Goal: Task Accomplishment & Management: Manage account settings

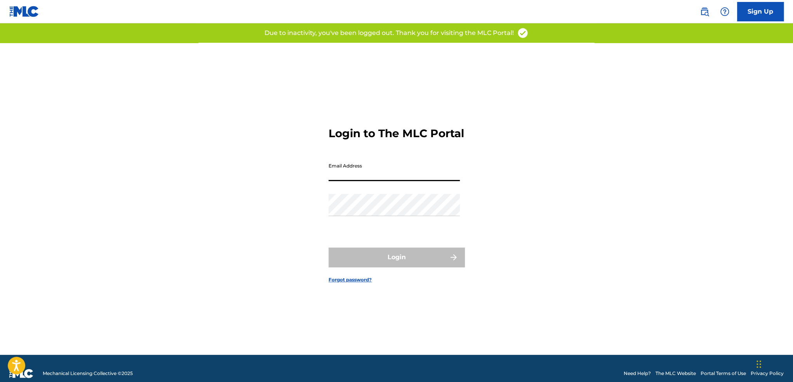
drag, startPoint x: 342, startPoint y: 177, endPoint x: 346, endPoint y: 190, distance: 14.2
click at [342, 177] on input "Email Address" at bounding box center [394, 170] width 131 height 22
type input "[EMAIL_ADDRESS][DOMAIN_NAME]"
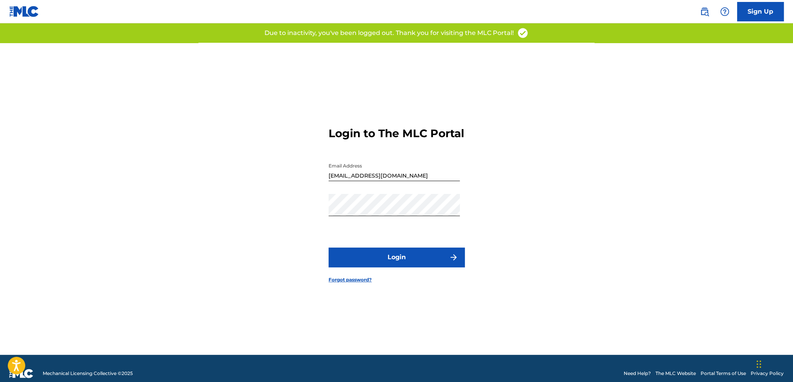
click at [373, 262] on button "Login" at bounding box center [397, 256] width 136 height 19
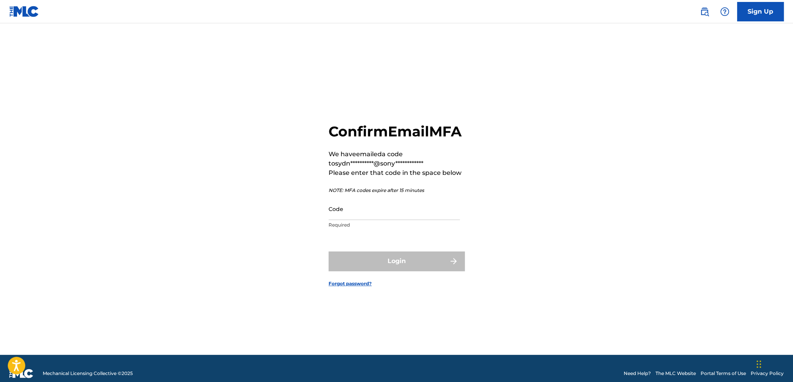
click at [344, 220] on input "Code" at bounding box center [394, 209] width 131 height 22
click at [381, 216] on input "Code" at bounding box center [394, 209] width 131 height 22
paste input "753220"
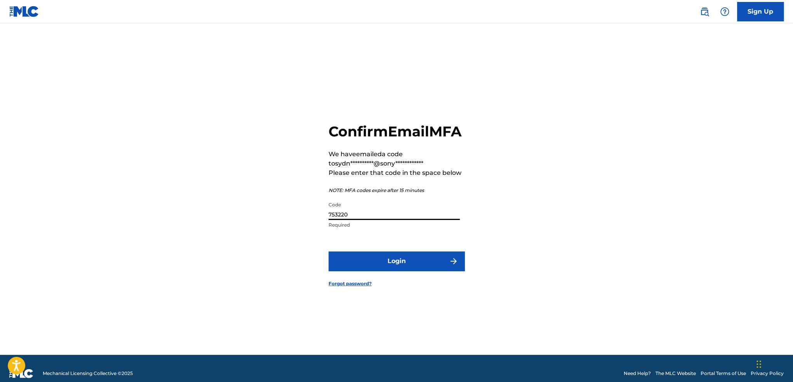
type input "753220"
click at [346, 269] on button "Login" at bounding box center [397, 260] width 136 height 19
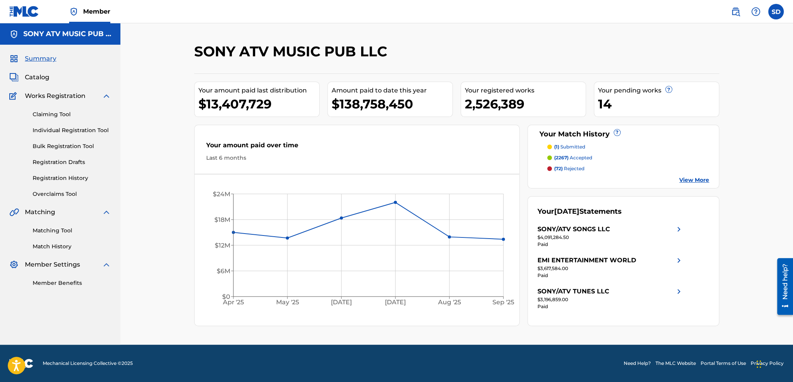
click at [32, 78] on span "Catalog" at bounding box center [37, 77] width 24 height 9
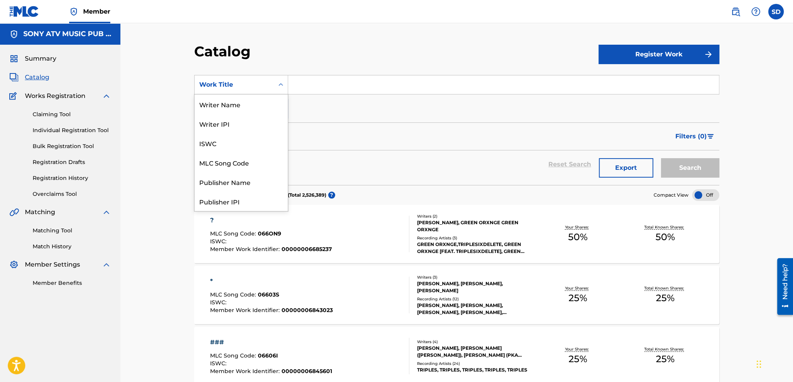
click at [263, 77] on div "Work Title" at bounding box center [234, 84] width 79 height 15
click at [241, 163] on div "MLC Song Code" at bounding box center [241, 162] width 93 height 19
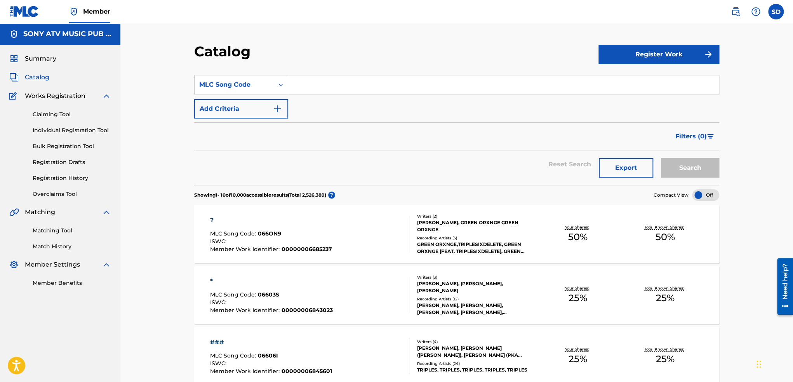
paste input "BE4UN4"
click at [296, 85] on input "BE4UN4" at bounding box center [503, 84] width 431 height 19
type input "BE4UN4"
click at [712, 163] on button "Search" at bounding box center [690, 167] width 58 height 19
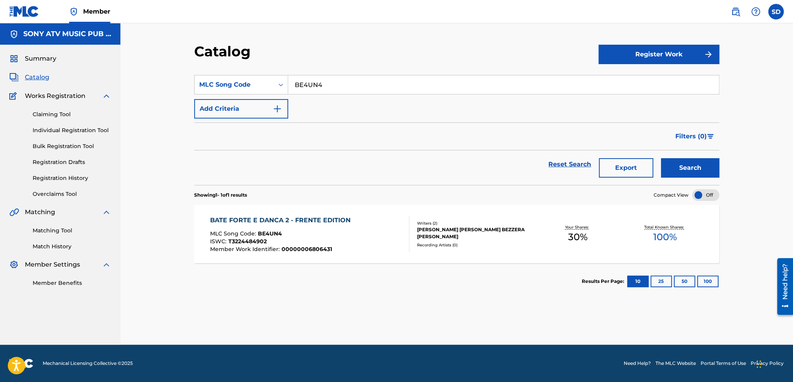
click at [322, 214] on div "BATE FORTE E DANCA 2 - FRENTE EDITION MLC Song Code : BE4UN4 ISWC : T3224484902…" at bounding box center [456, 234] width 525 height 58
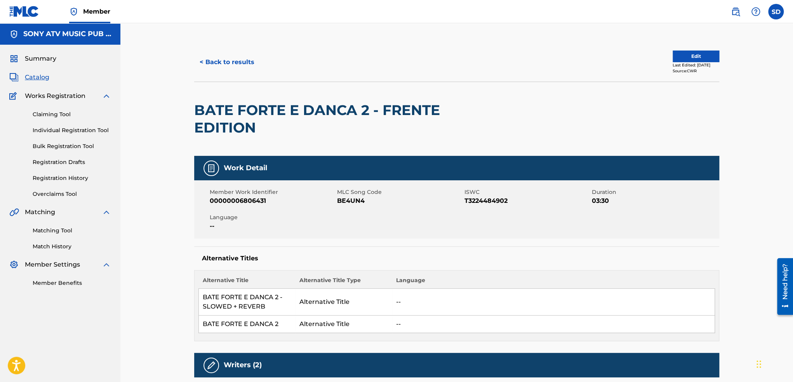
click at [698, 52] on button "Edit" at bounding box center [696, 56] width 47 height 12
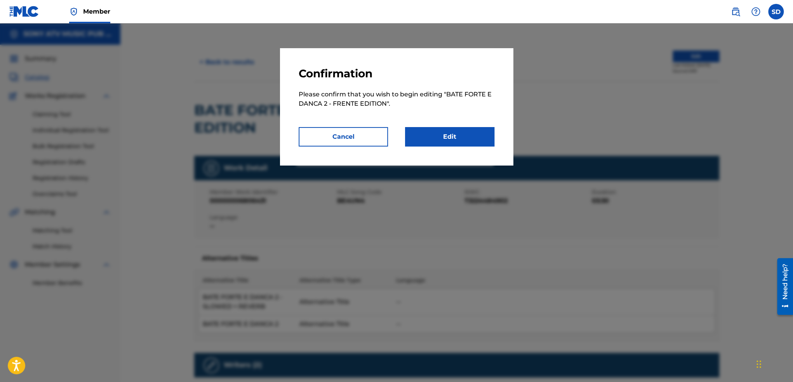
click at [480, 130] on link "Edit" at bounding box center [449, 136] width 89 height 19
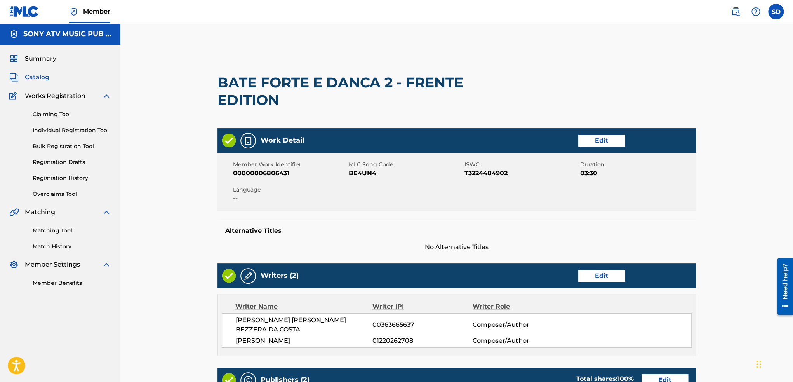
click at [410, 81] on h2 "BATE FORTE E DANCA 2 - FRENTE EDITION" at bounding box center [360, 91] width 287 height 35
drag, startPoint x: 409, startPoint y: 80, endPoint x: 433, endPoint y: 100, distance: 31.2
click at [433, 100] on h2 "BATE FORTE E DANCA 2 - FRENTE EDITION" at bounding box center [360, 91] width 287 height 35
click at [406, 120] on div "BATE FORTE E DANCA 2 - FRENTE EDITION" at bounding box center [360, 91] width 287 height 74
click at [461, 242] on span "No Alternative Titles" at bounding box center [456, 246] width 478 height 9
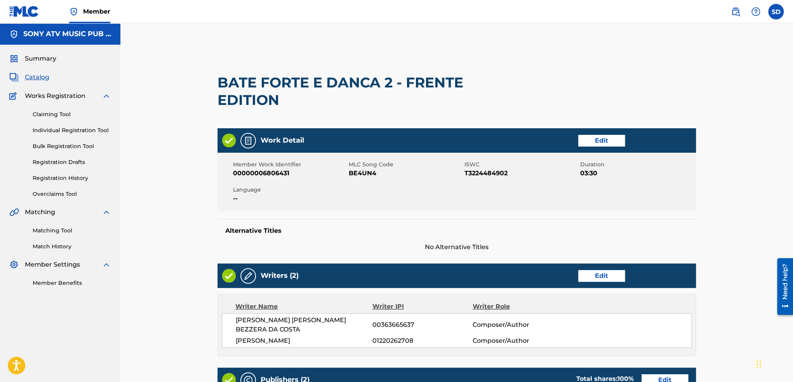
click at [590, 138] on link "Edit" at bounding box center [601, 141] width 47 height 12
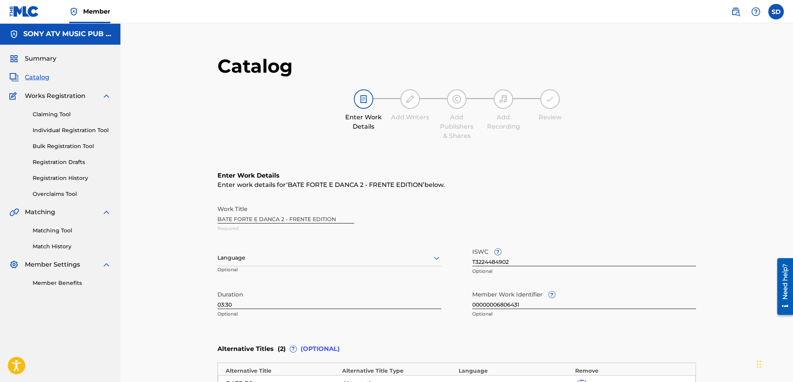
scroll to position [155, 0]
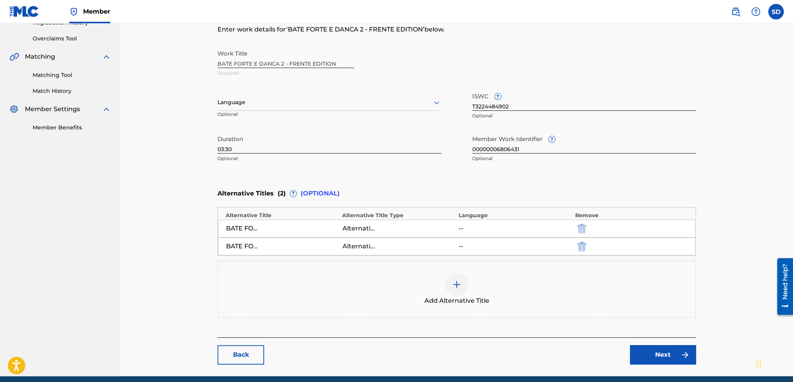
click at [297, 230] on div "BATE FORTE E DANCA 2 - SLOWED + REVERB" at bounding box center [282, 228] width 113 height 9
click at [247, 229] on div "BATE FORTE E DANCA 2 - SLOWED + REVERB" at bounding box center [243, 228] width 35 height 9
click at [246, 228] on div "BATE FORTE E DANCA 2 - SLOWED + REVERB" at bounding box center [243, 228] width 35 height 9
click at [396, 246] on div "Alternative Title" at bounding box center [399, 246] width 113 height 9
click at [245, 352] on link "Back" at bounding box center [240, 354] width 47 height 19
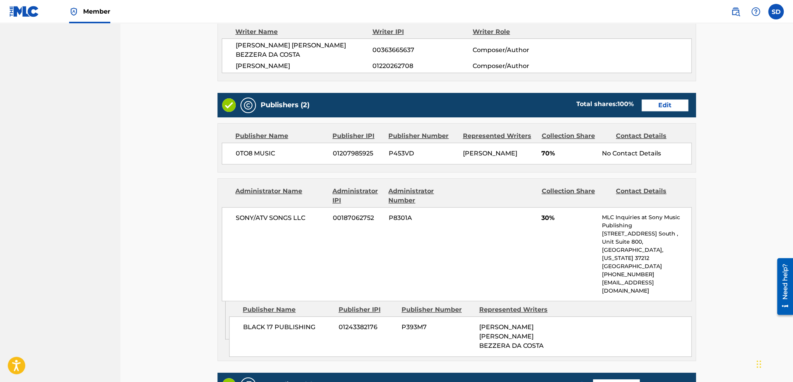
scroll to position [181, 0]
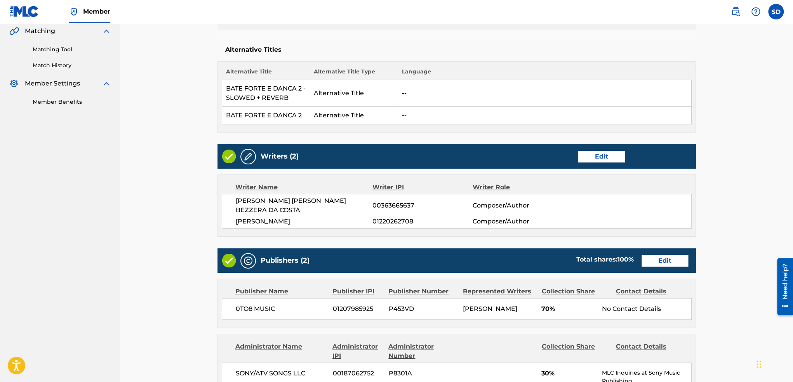
click at [606, 154] on link "Edit" at bounding box center [601, 157] width 47 height 12
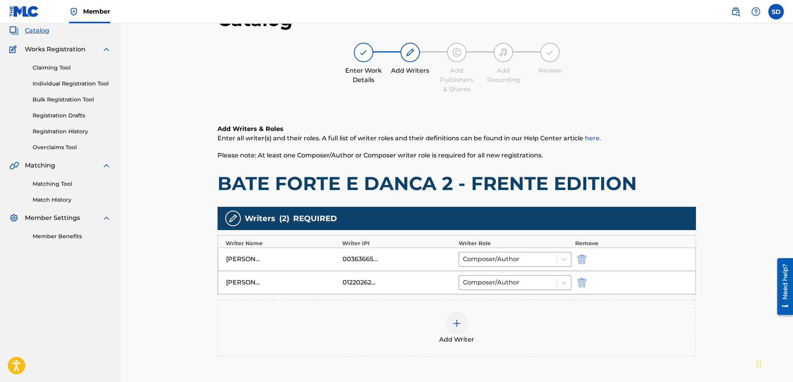
scroll to position [116, 0]
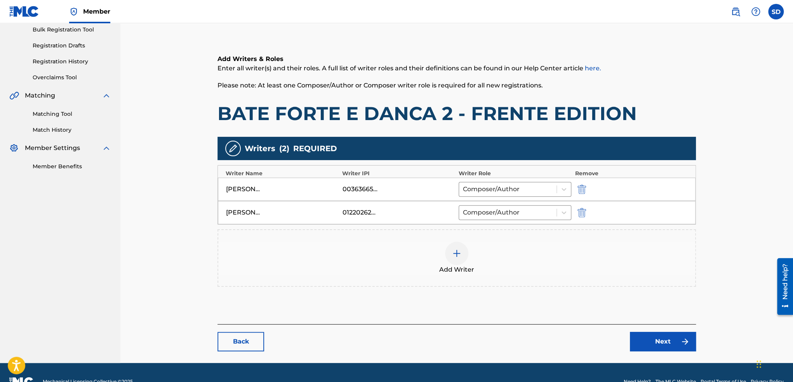
click at [458, 262] on div at bounding box center [456, 253] width 23 height 23
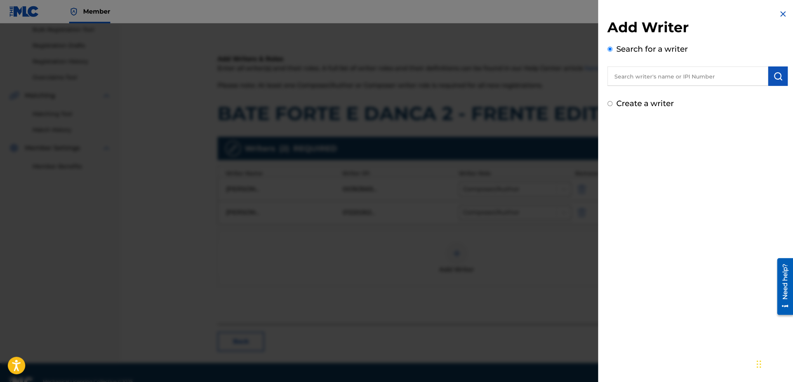
click at [651, 77] on input "text" at bounding box center [687, 75] width 161 height 19
paste input "MC MORENA"
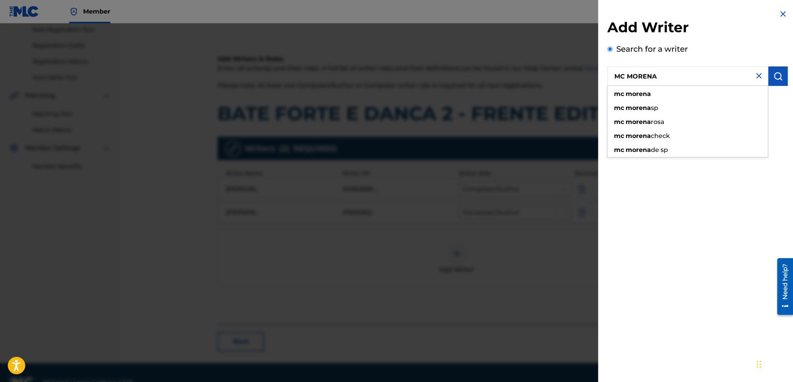
type input "MC MORENA"
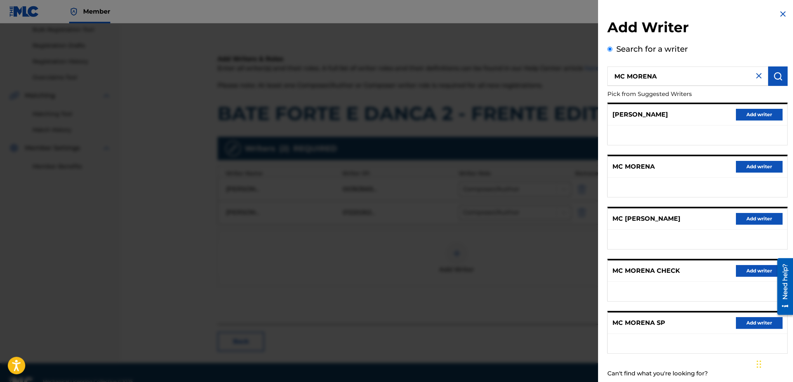
click at [747, 167] on button "Add writer" at bounding box center [759, 167] width 47 height 12
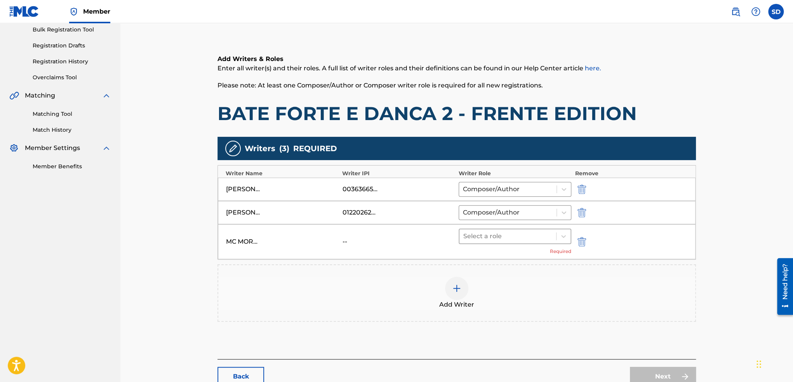
click at [471, 234] on div at bounding box center [507, 236] width 89 height 11
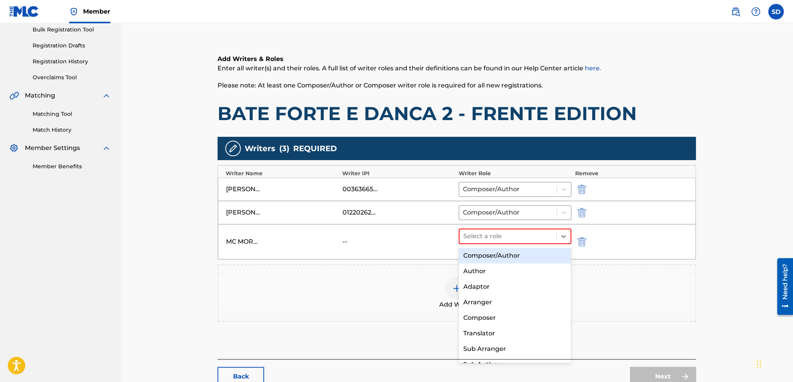
click at [478, 251] on div "Composer/Author" at bounding box center [515, 256] width 113 height 16
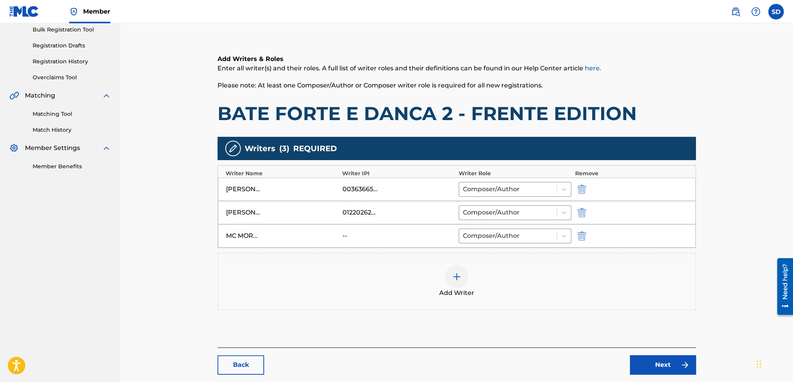
click at [666, 360] on link "Next" at bounding box center [663, 364] width 66 height 19
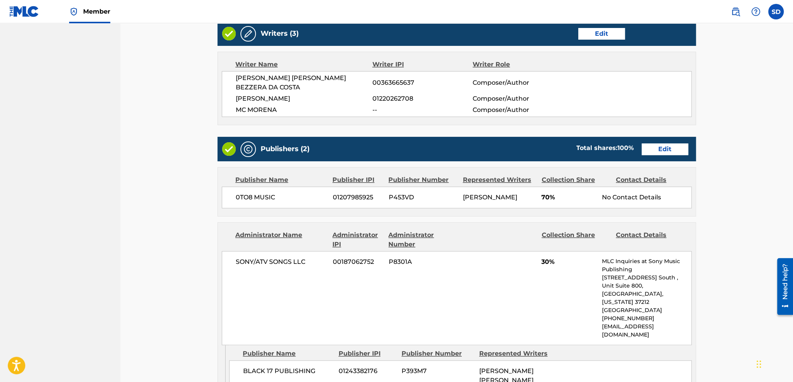
scroll to position [311, 0]
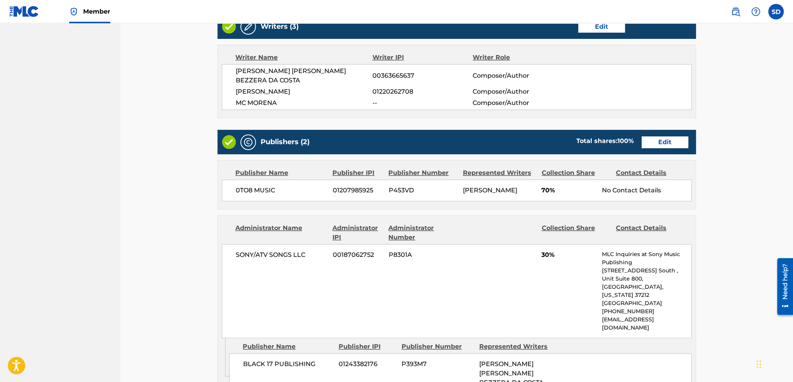
click at [660, 136] on link "Edit" at bounding box center [665, 142] width 47 height 12
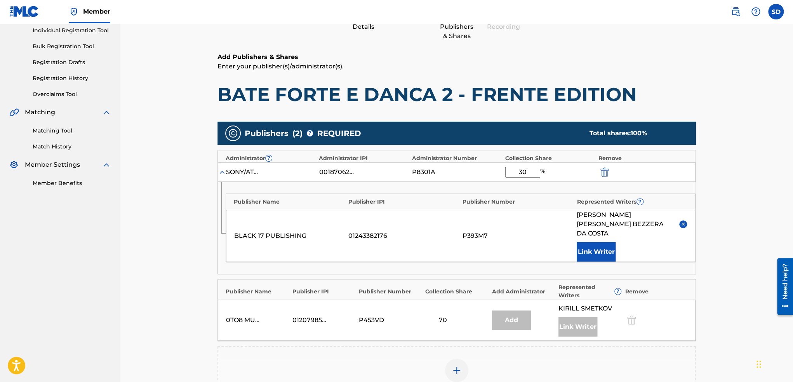
scroll to position [116, 0]
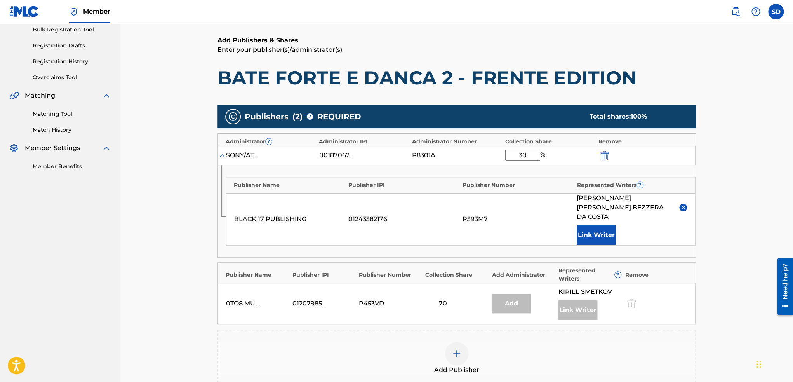
click at [517, 294] on div "Add" at bounding box center [511, 303] width 39 height 19
click at [473, 299] on div "70" at bounding box center [456, 303] width 63 height 9
click at [585, 301] on div "Link Writer" at bounding box center [577, 309] width 39 height 19
click at [582, 283] on div "0TO8 MUSIC 01207985925 P453VD 70 Add [PERSON_NAME] Link Writer" at bounding box center [457, 303] width 478 height 41
click at [534, 214] on div "P393M7" at bounding box center [517, 218] width 110 height 9
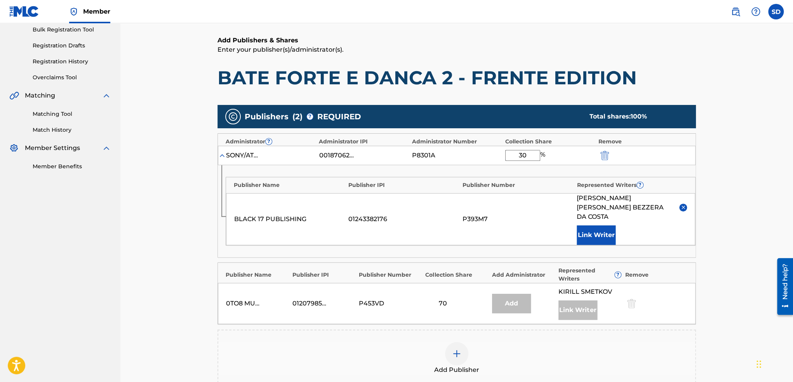
click at [433, 298] on div "0TO8 MUSIC 01207985925 P453VD 70 Add [PERSON_NAME] Link Writer" at bounding box center [457, 303] width 478 height 41
drag, startPoint x: 223, startPoint y: 293, endPoint x: 276, endPoint y: 289, distance: 53.0
click at [266, 292] on div "0TO8 MUSIC 01207985925 P453VD 70 Add [PERSON_NAME] Link Writer" at bounding box center [457, 303] width 478 height 41
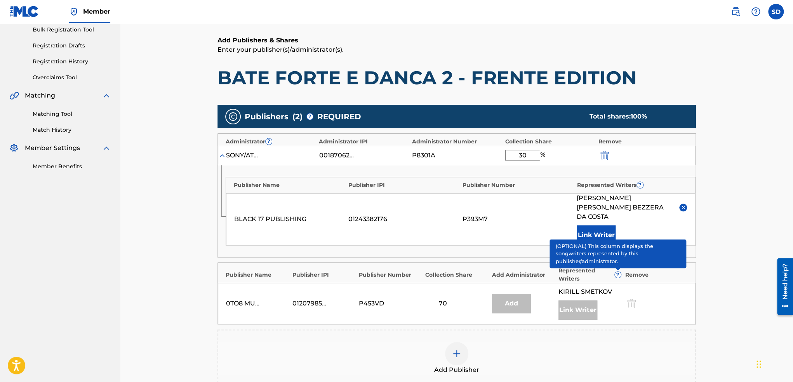
click at [615, 271] on span "?" at bounding box center [618, 274] width 6 height 6
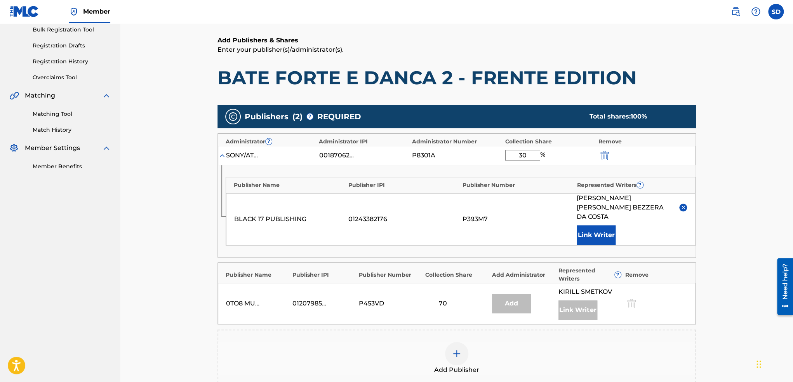
click at [443, 299] on div "70" at bounding box center [442, 303] width 35 height 9
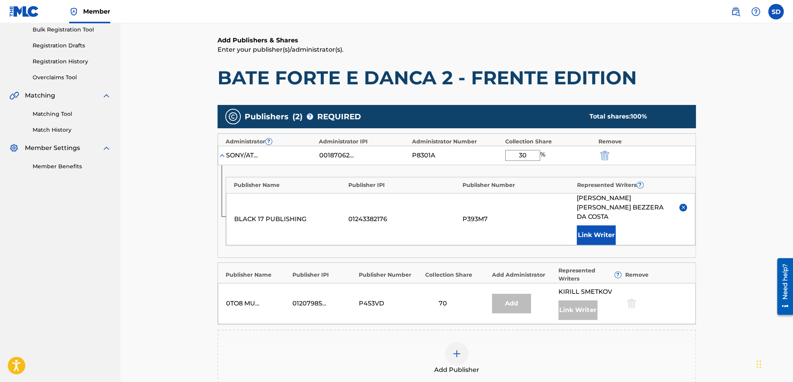
click at [443, 299] on div "70" at bounding box center [442, 303] width 35 height 9
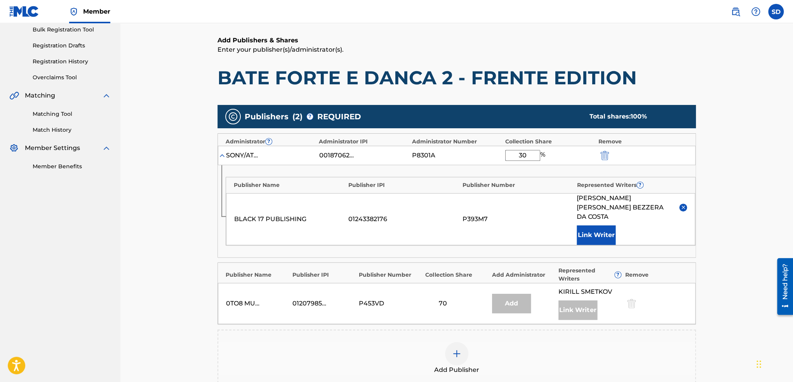
click at [424, 297] on div "0TO8 MUSIC 01207985925 P453VD 70 Add [PERSON_NAME] Link Writer" at bounding box center [457, 303] width 478 height 41
drag, startPoint x: 229, startPoint y: 295, endPoint x: 393, endPoint y: 291, distance: 163.9
click at [393, 291] on div "0TO8 MUSIC 01207985925 P453VD 70 Add [PERSON_NAME] Link Writer" at bounding box center [457, 303] width 478 height 41
drag, startPoint x: 457, startPoint y: 291, endPoint x: 328, endPoint y: 293, distance: 128.6
click at [328, 293] on div "0TO8 MUSIC 01207985925 P453VD 70 Add [PERSON_NAME] Link Writer" at bounding box center [457, 303] width 478 height 41
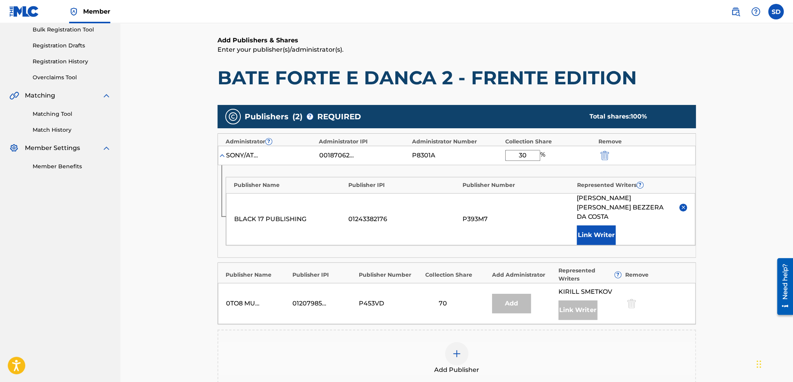
click at [326, 299] on div "01207985925" at bounding box center [309, 303] width 35 height 9
click at [276, 214] on div "BLACK 17 PUBLISHING" at bounding box center [289, 218] width 110 height 9
click at [205, 248] on main "Catalog Enter Work Details Add Writers Add Publishers & Shares Add Recording Re…" at bounding box center [456, 206] width 525 height 560
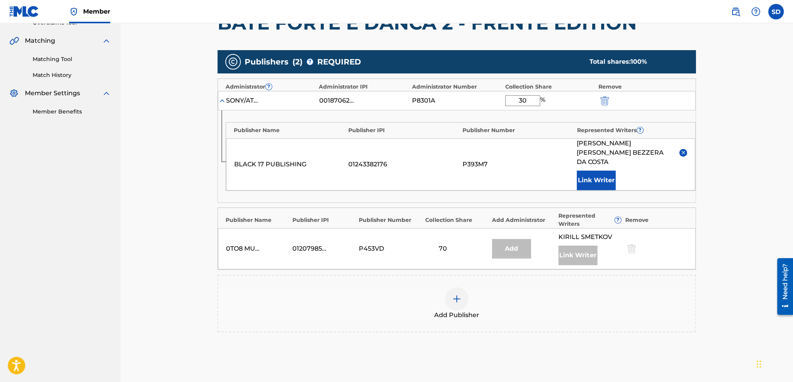
scroll to position [169, 0]
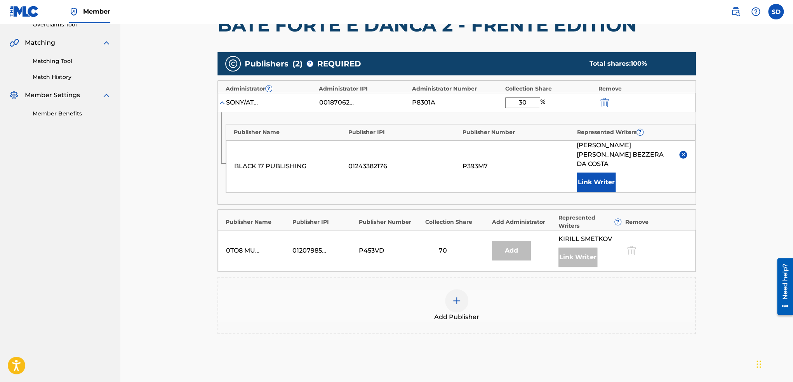
click at [513, 242] on div "Add" at bounding box center [511, 250] width 39 height 19
drag, startPoint x: 229, startPoint y: 240, endPoint x: 283, endPoint y: 239, distance: 53.6
click at [283, 246] on div "0TO8 MUSIC" at bounding box center [257, 250] width 63 height 9
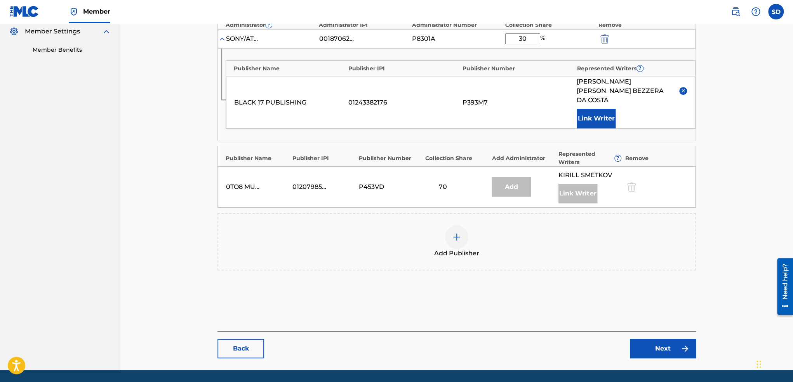
scroll to position [247, 0]
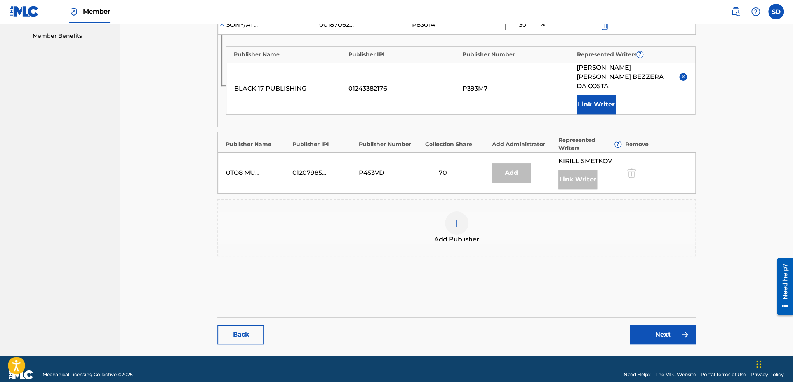
click at [230, 325] on link "Back" at bounding box center [240, 334] width 47 height 19
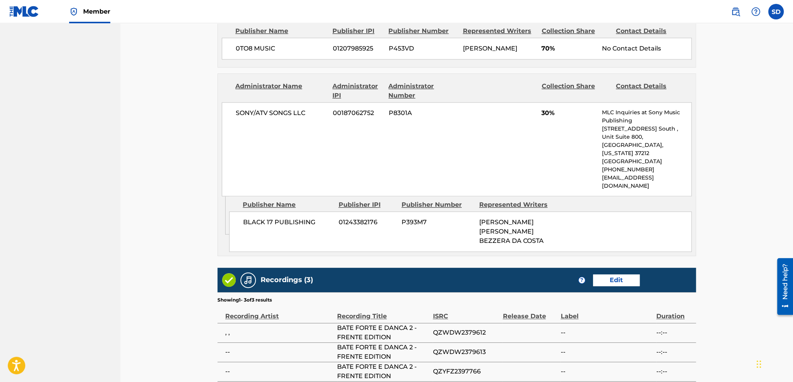
scroll to position [503, 0]
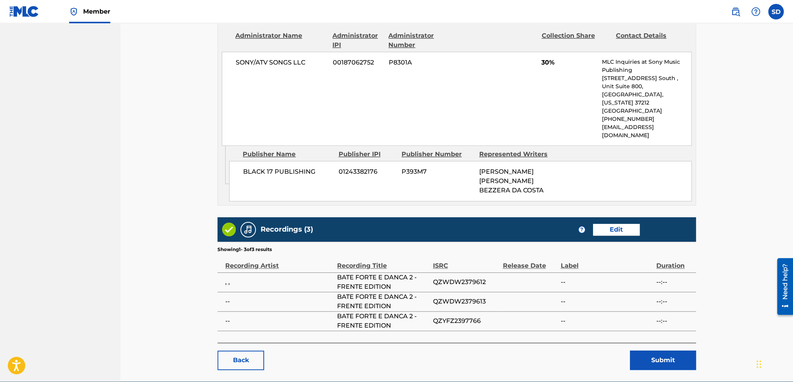
click at [250, 350] on link "Back" at bounding box center [240, 359] width 47 height 19
